Goal: Information Seeking & Learning: Learn about a topic

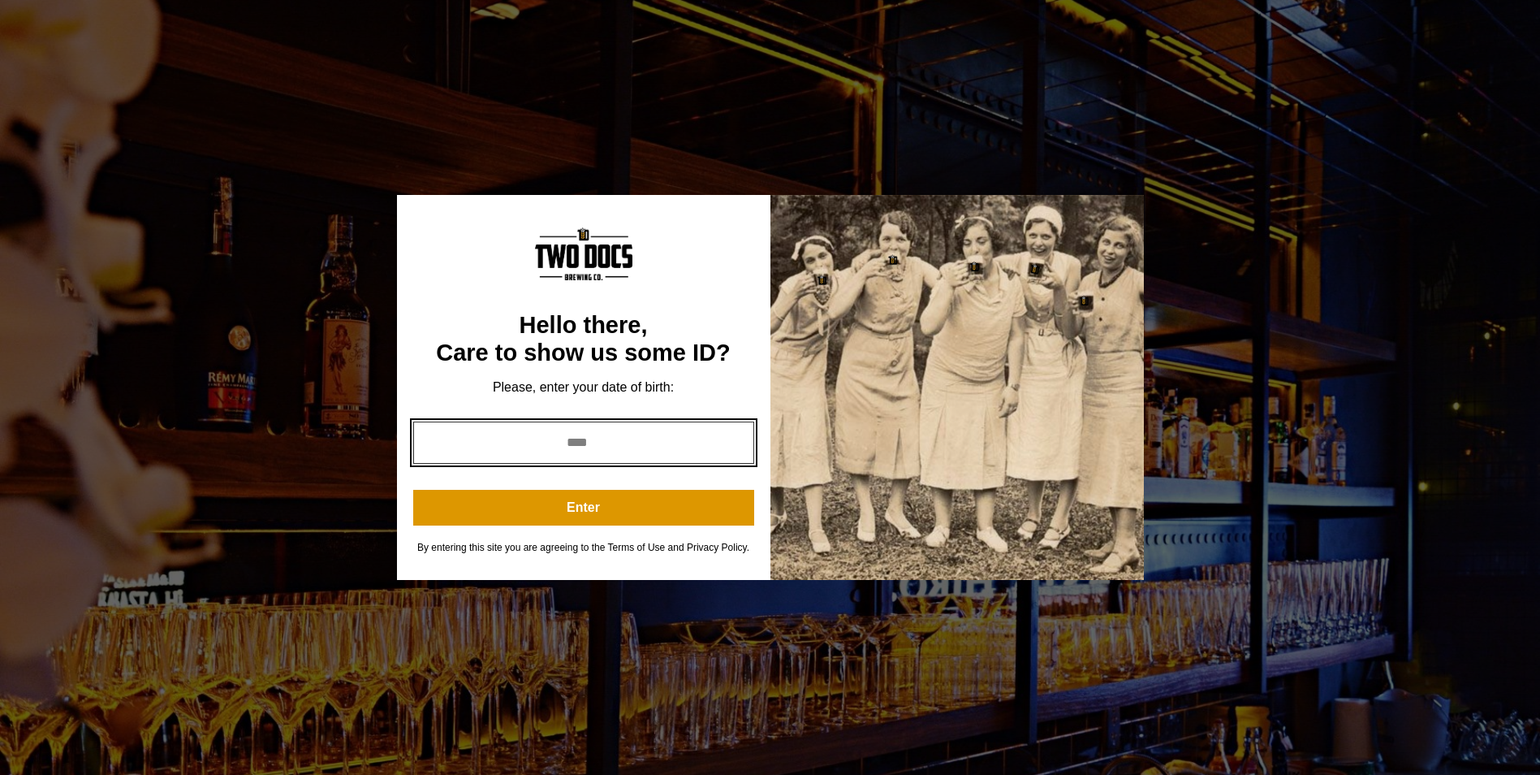
click at [580, 442] on input "year" at bounding box center [583, 442] width 341 height 42
type input "****"
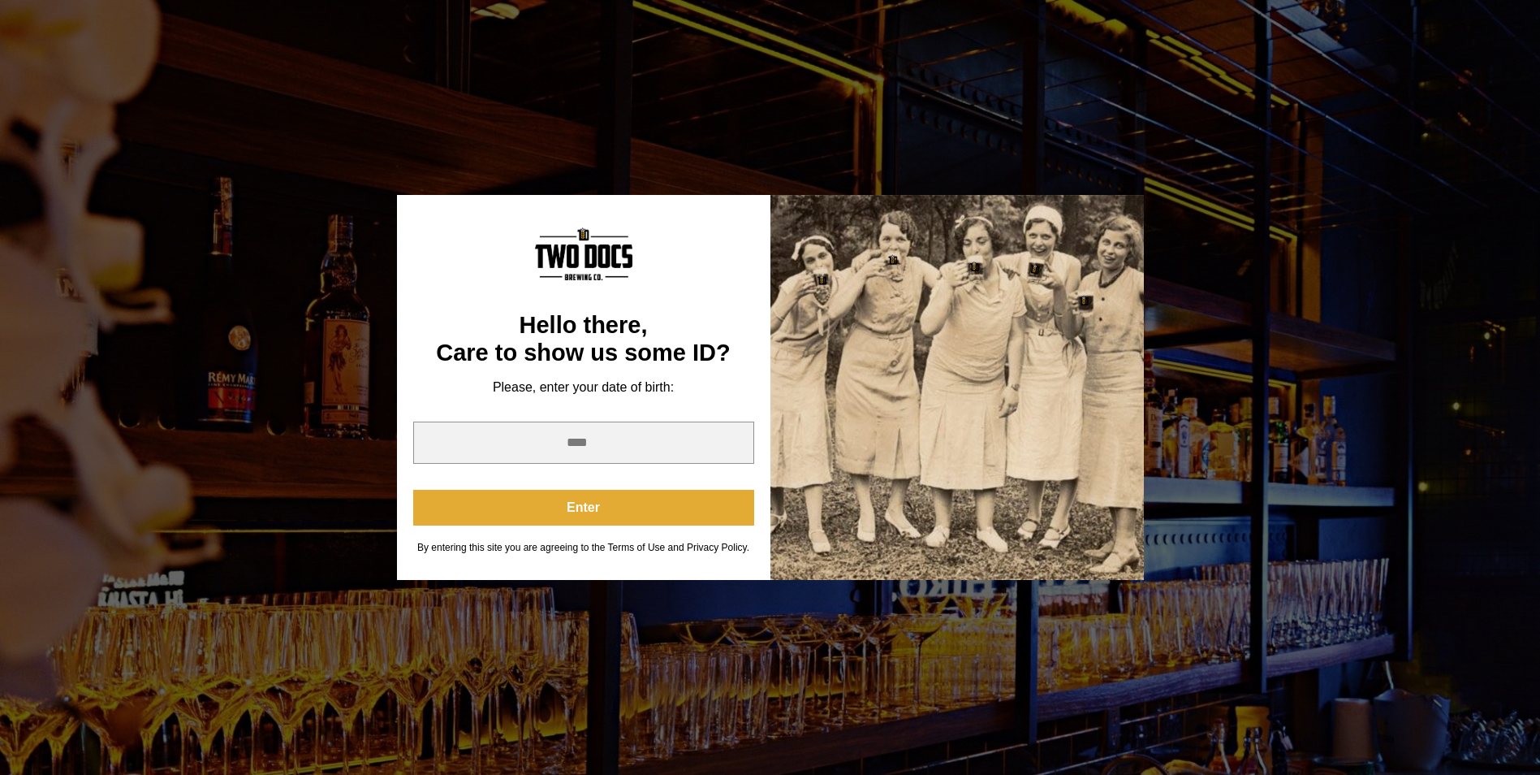
click at [649, 510] on button "Enter" at bounding box center [583, 508] width 341 height 36
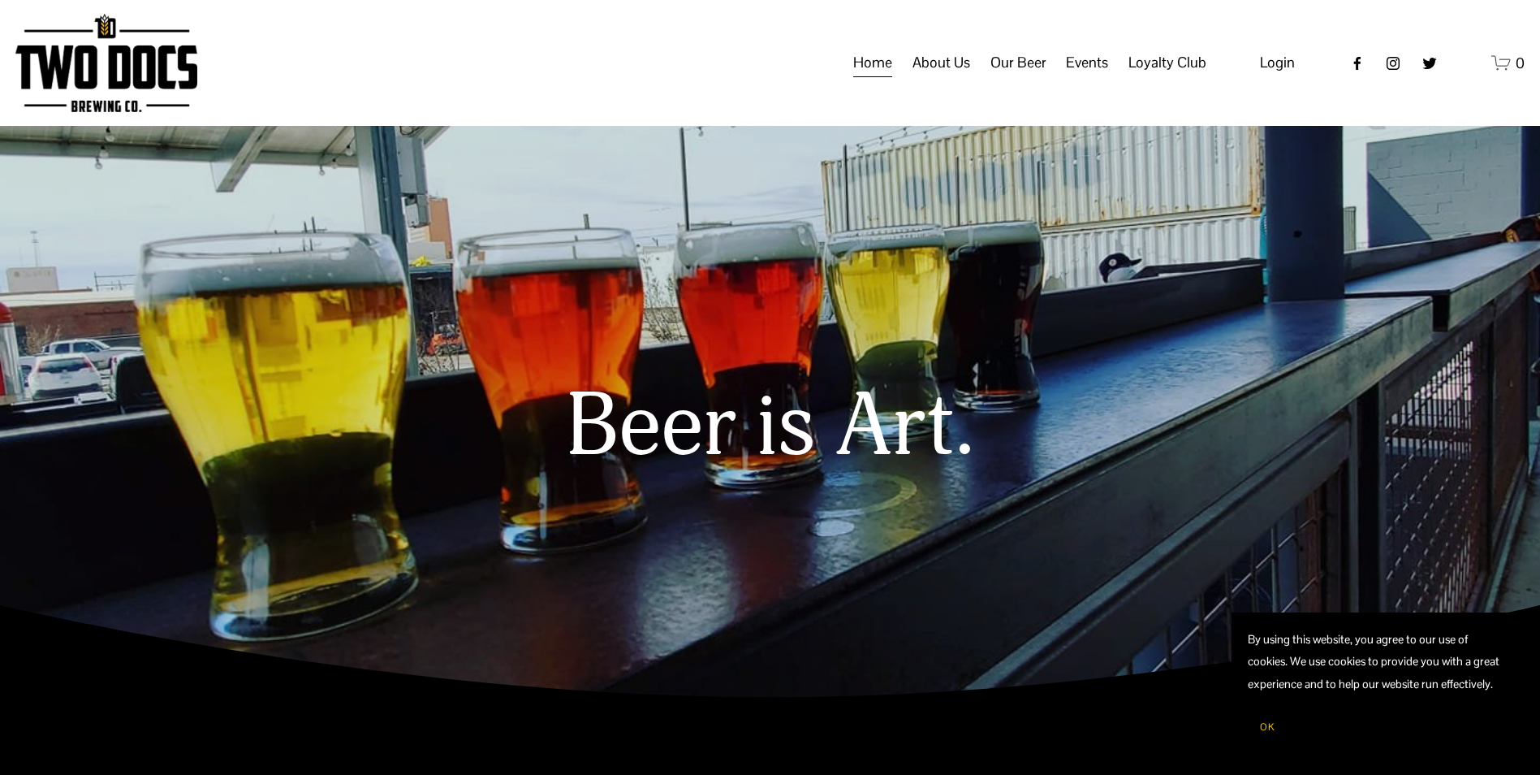
click at [0, 0] on span "Calendar" at bounding box center [0, 0] width 0 height 0
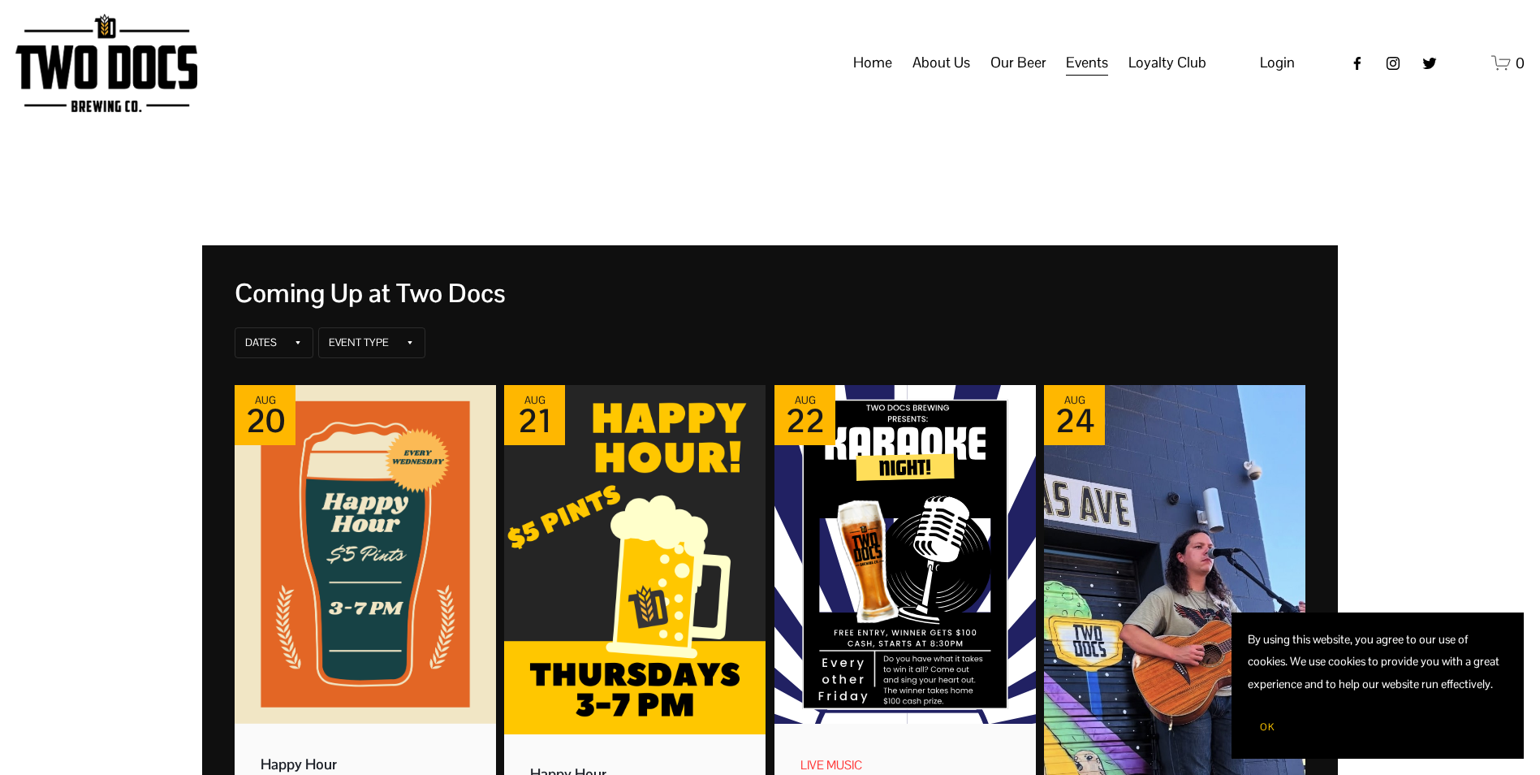
click at [1271, 726] on span "OK" at bounding box center [1267, 726] width 15 height 13
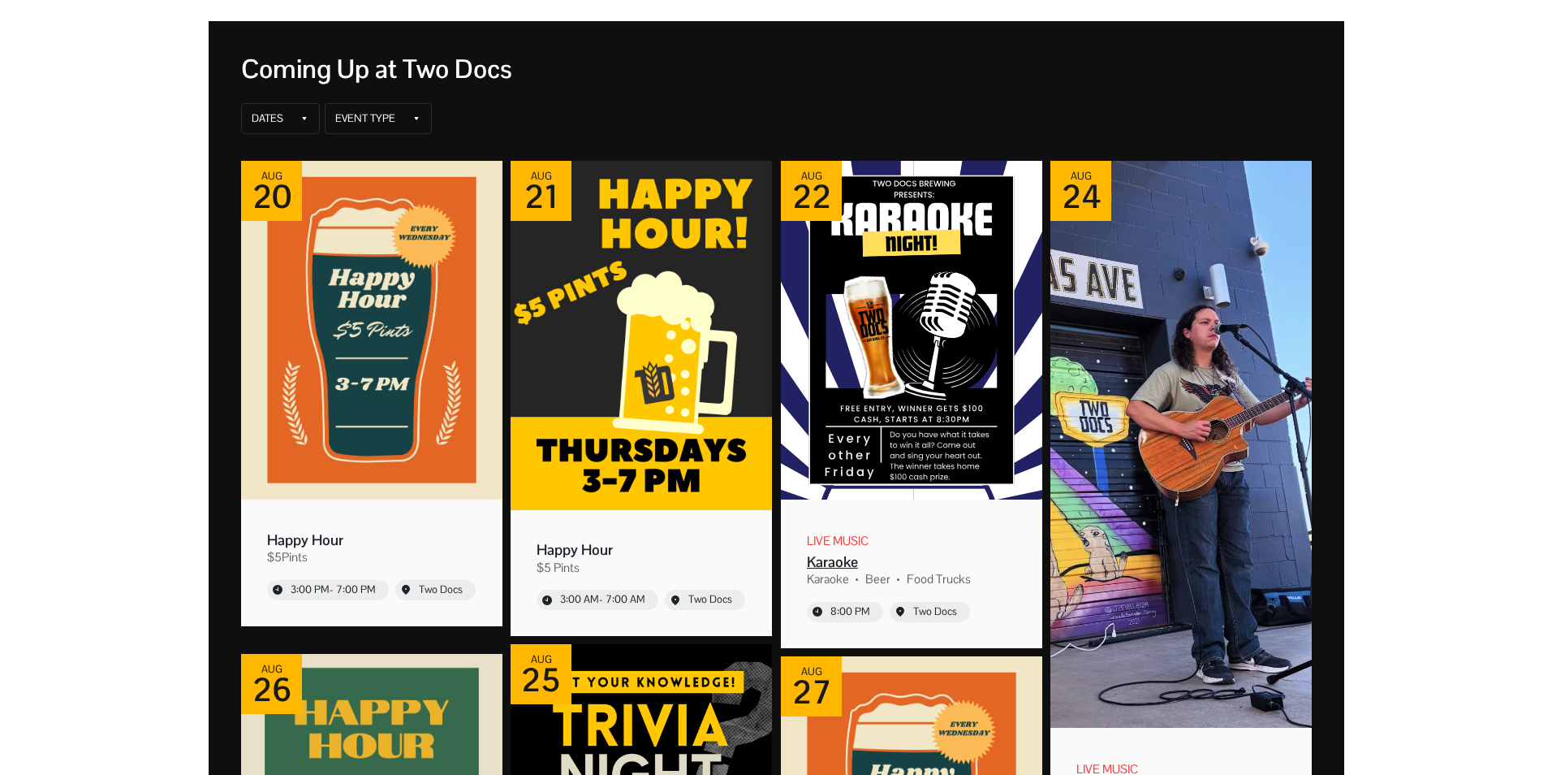
scroll to position [244, 0]
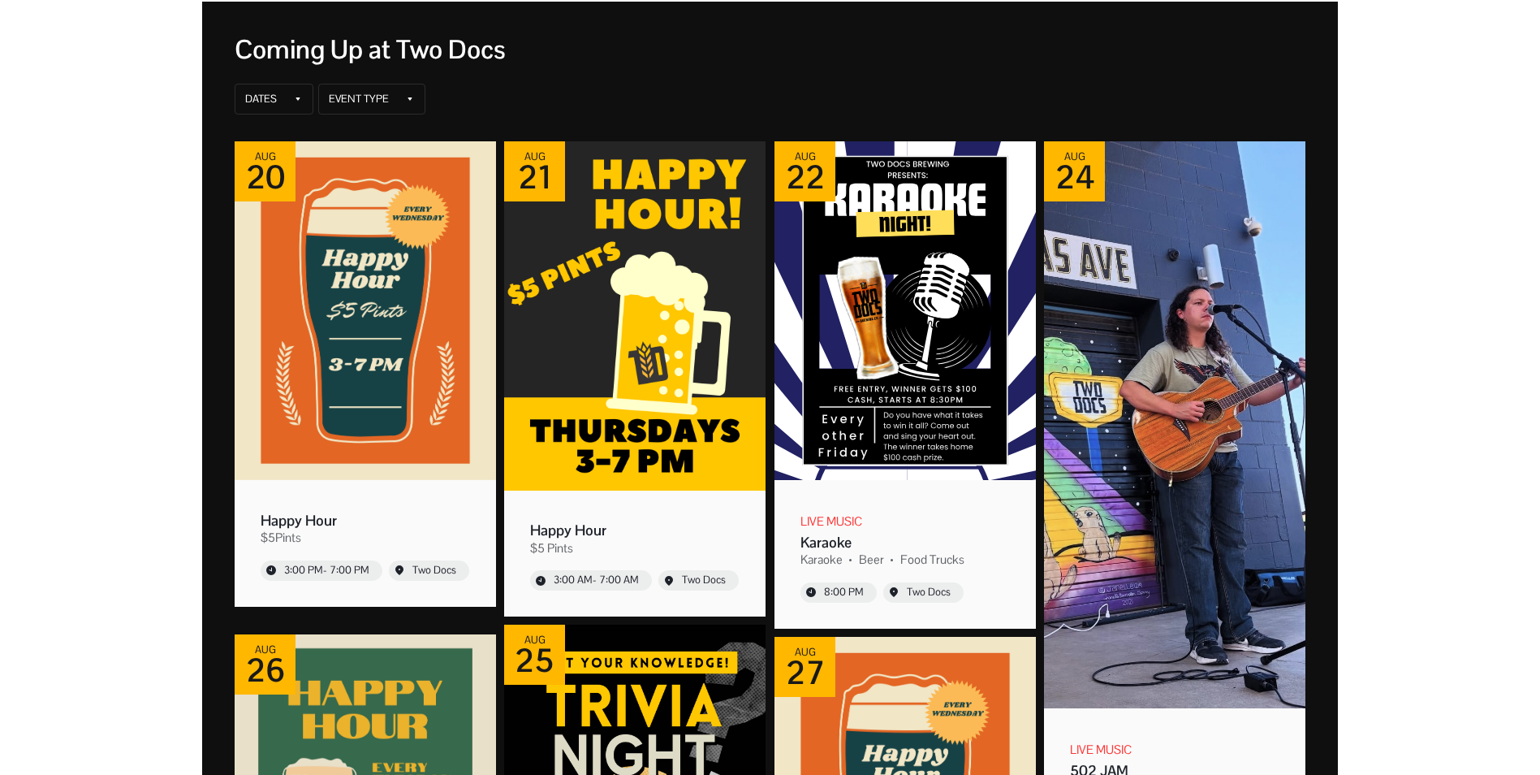
click at [1207, 485] on img "Event: 502 JAM" at bounding box center [1174, 424] width 261 height 567
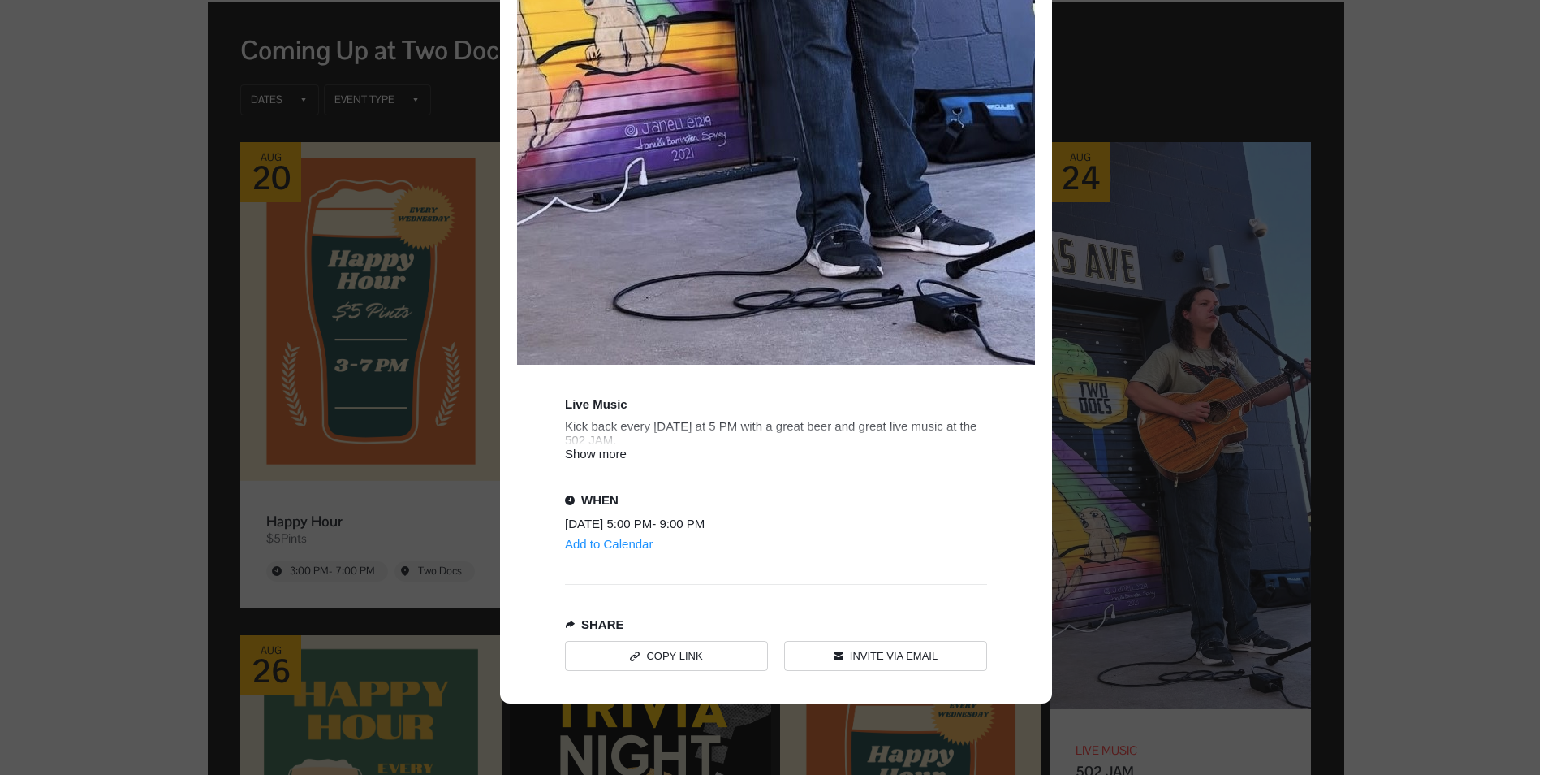
scroll to position [960, 0]
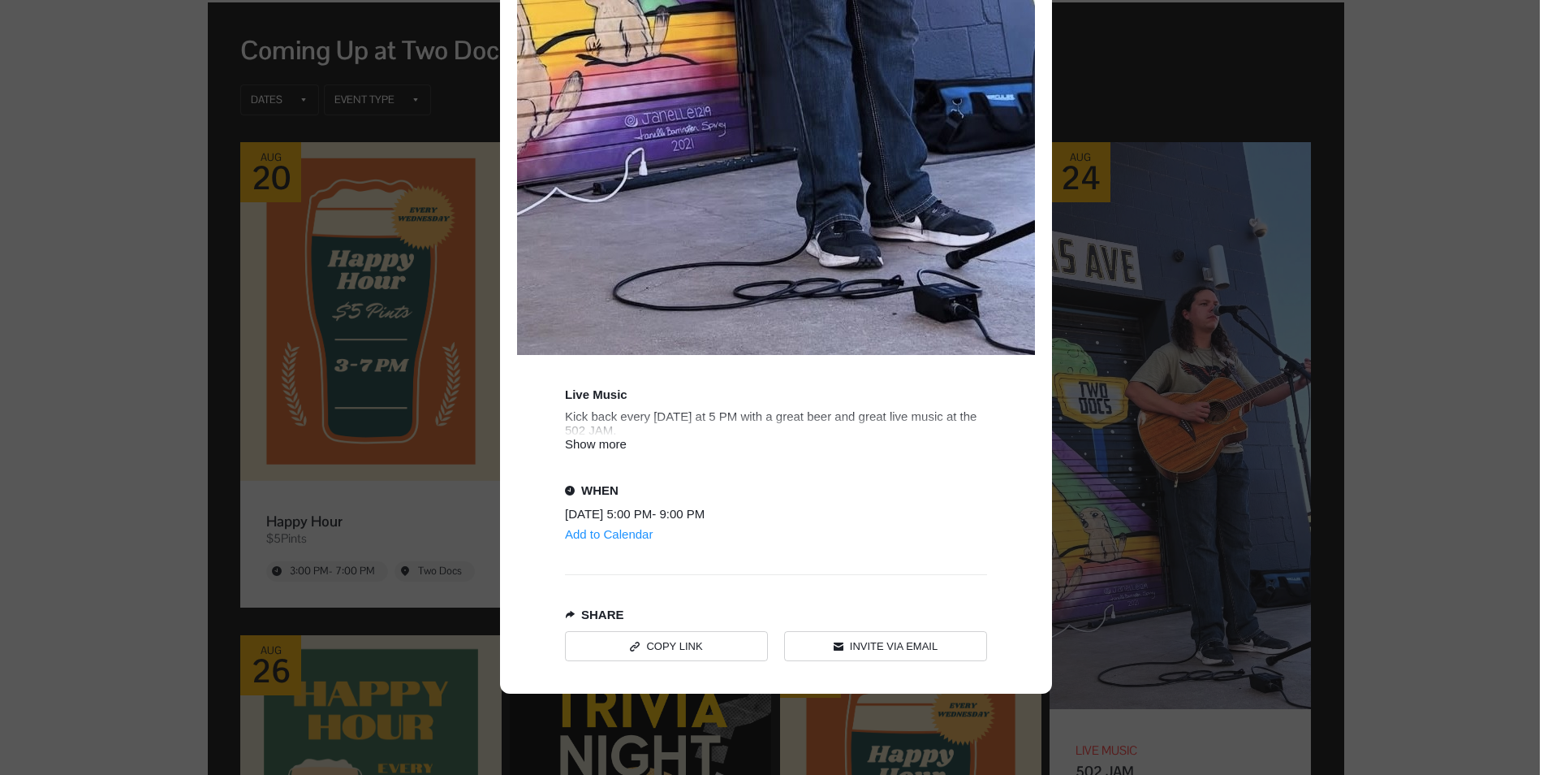
click at [611, 450] on div "Show more" at bounding box center [776, 444] width 422 height 14
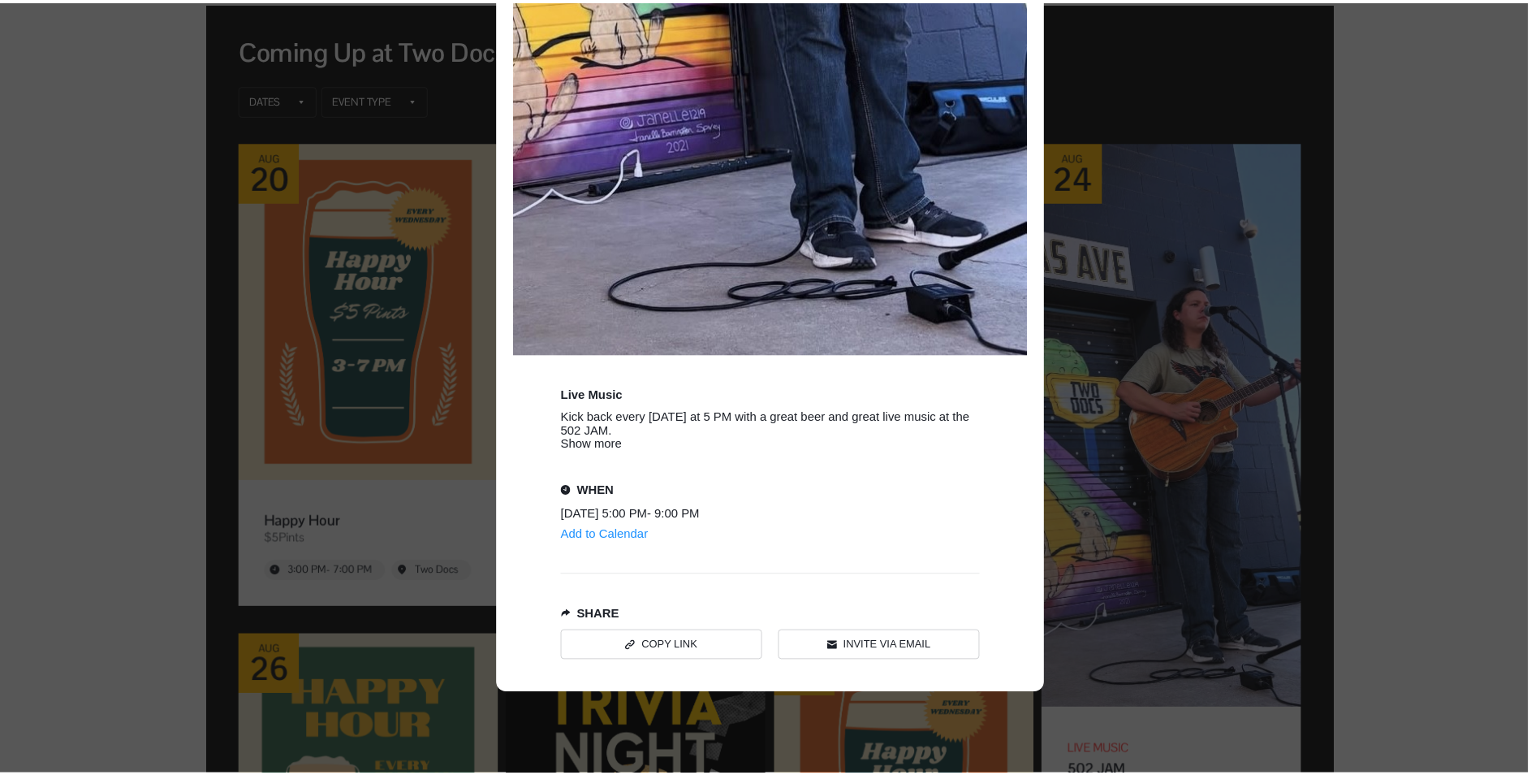
scroll to position [946, 0]
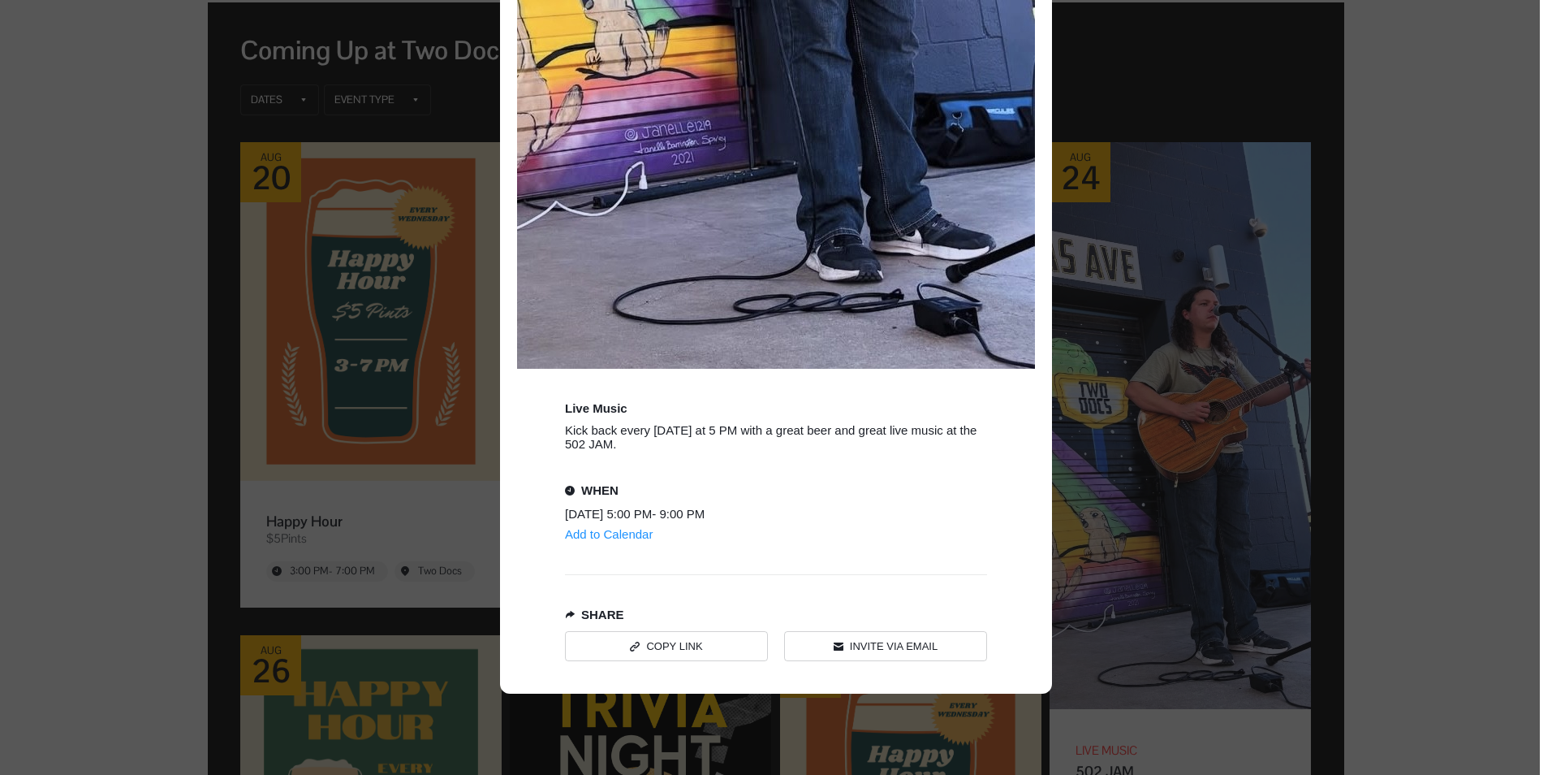
click at [1416, 309] on div "Event details popup" at bounding box center [770, 387] width 1540 height 775
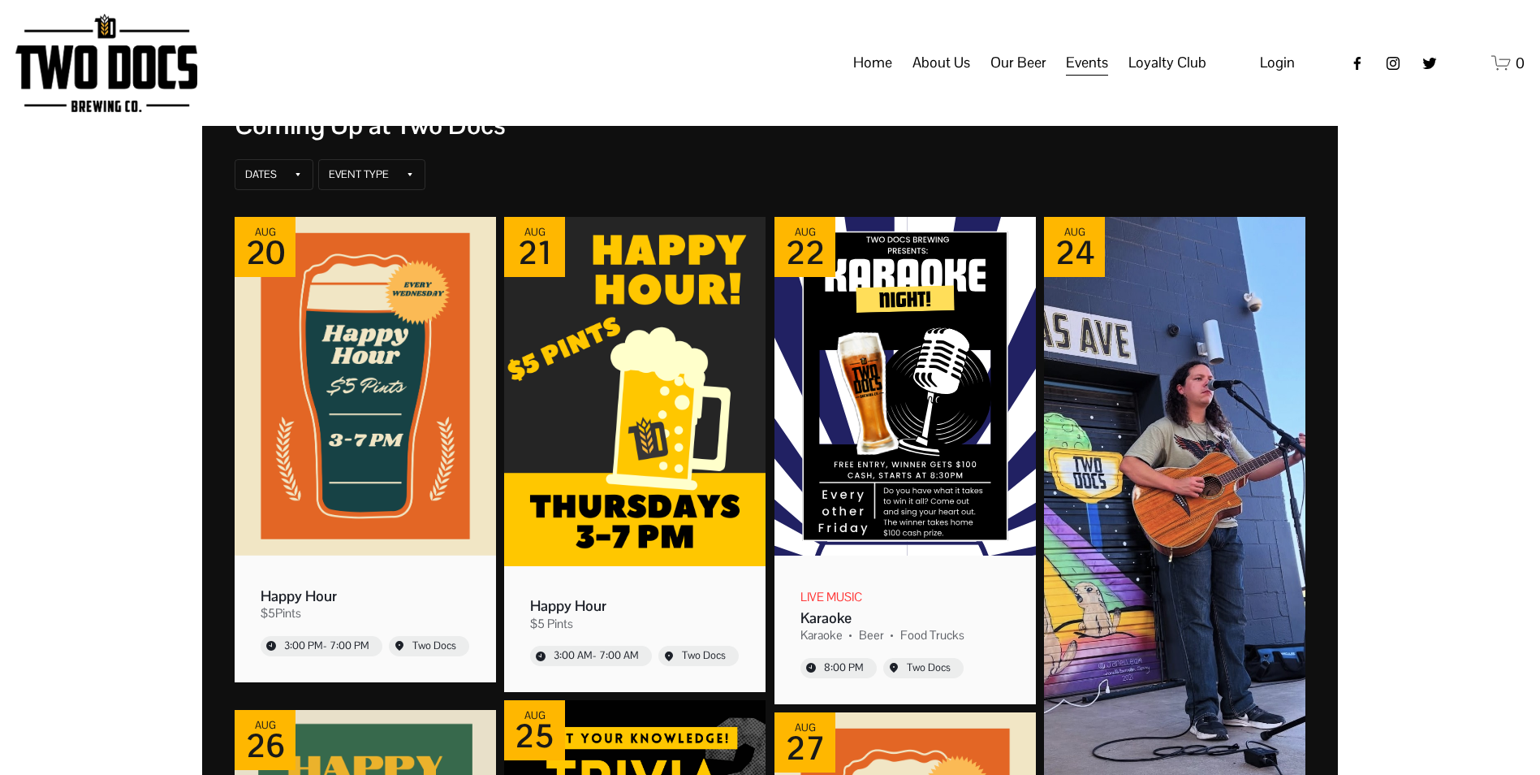
scroll to position [162, 0]
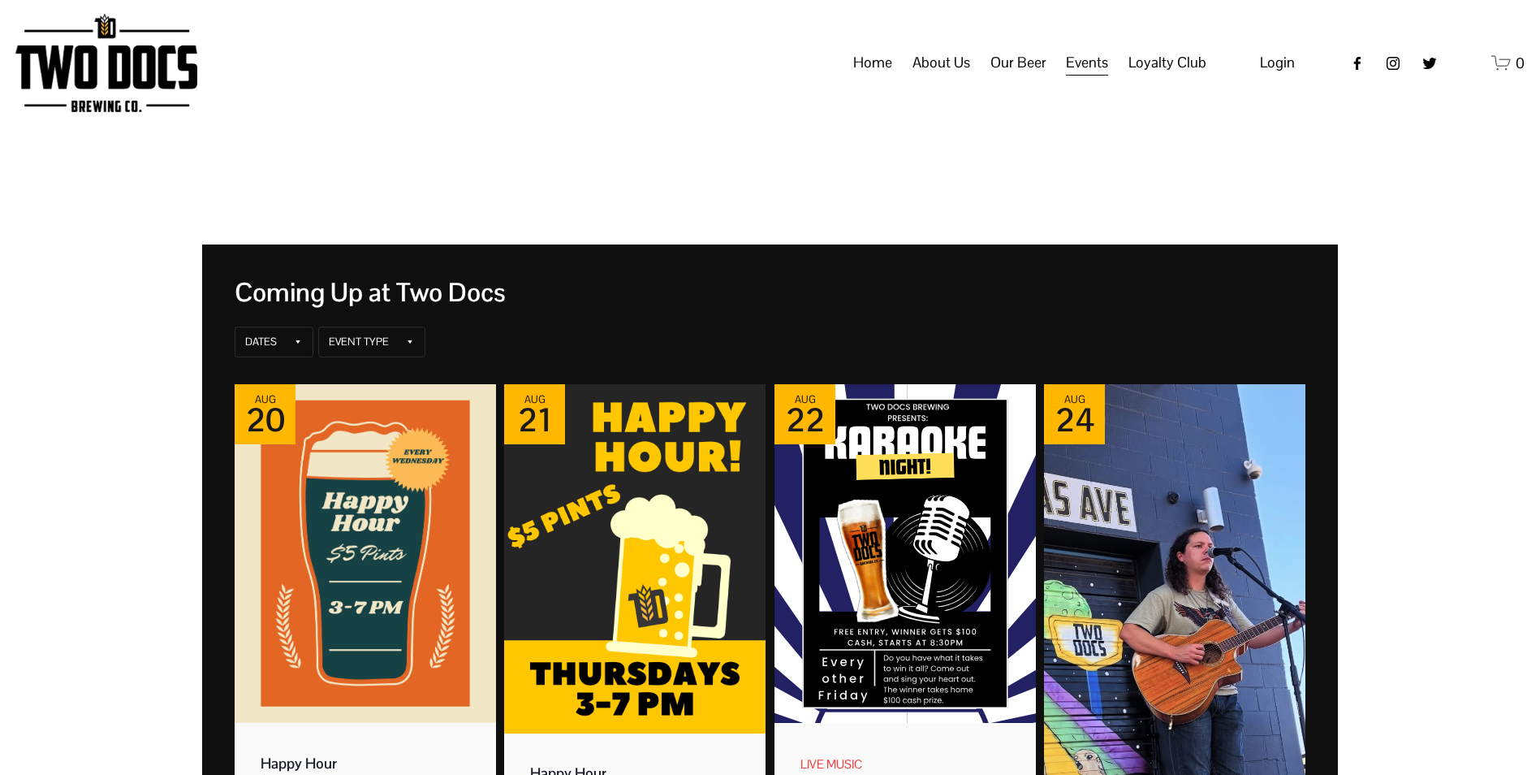
scroll to position [0, 0]
click at [112, 84] on img at bounding box center [106, 63] width 182 height 98
